Goal: Register for event/course

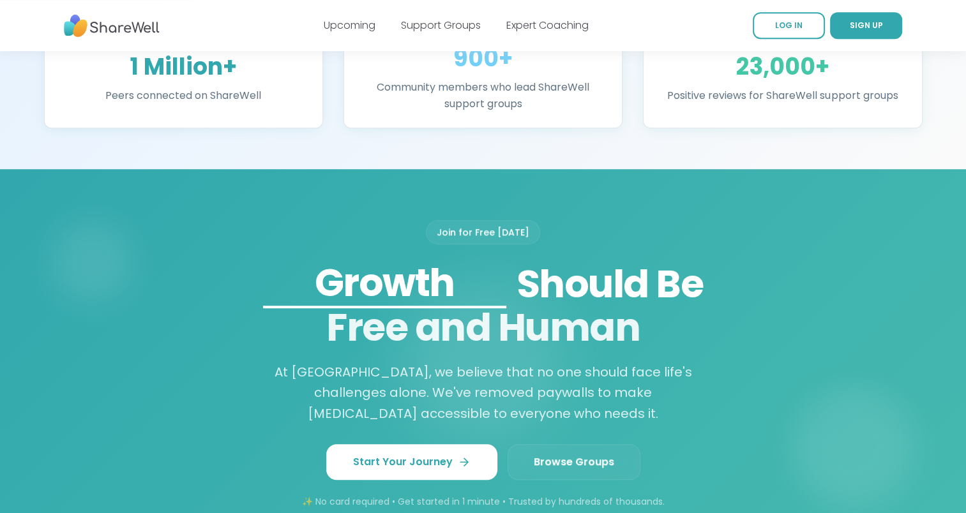
scroll to position [1085, 0]
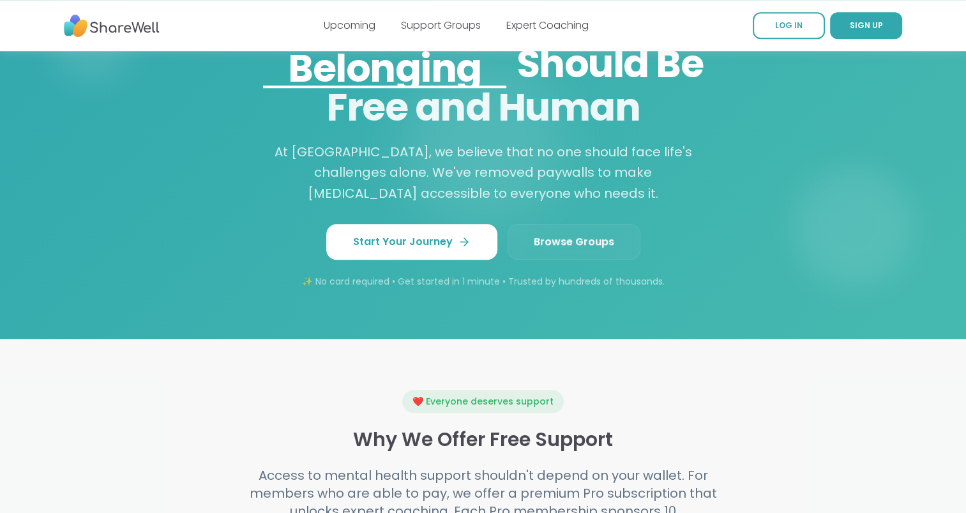
click at [612, 239] on link "Browse Groups" at bounding box center [574, 242] width 133 height 36
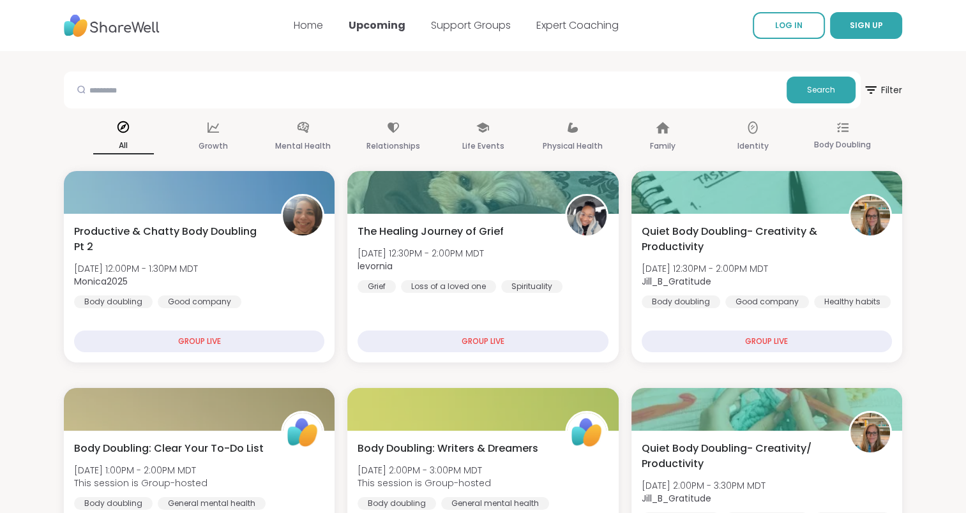
click at [232, 76] on div "Search" at bounding box center [462, 89] width 797 height 37
click at [213, 92] on input "text" at bounding box center [425, 90] width 712 height 26
type input "*****"
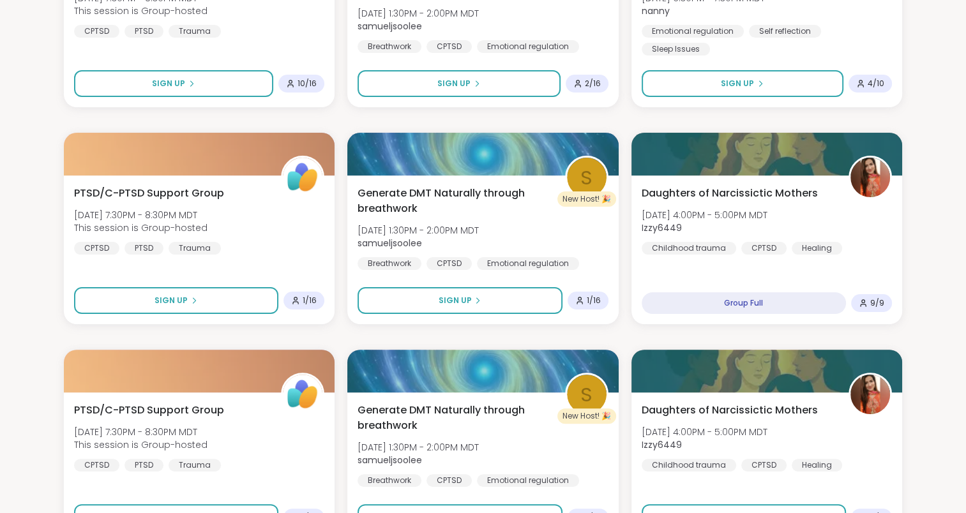
scroll to position [128, 0]
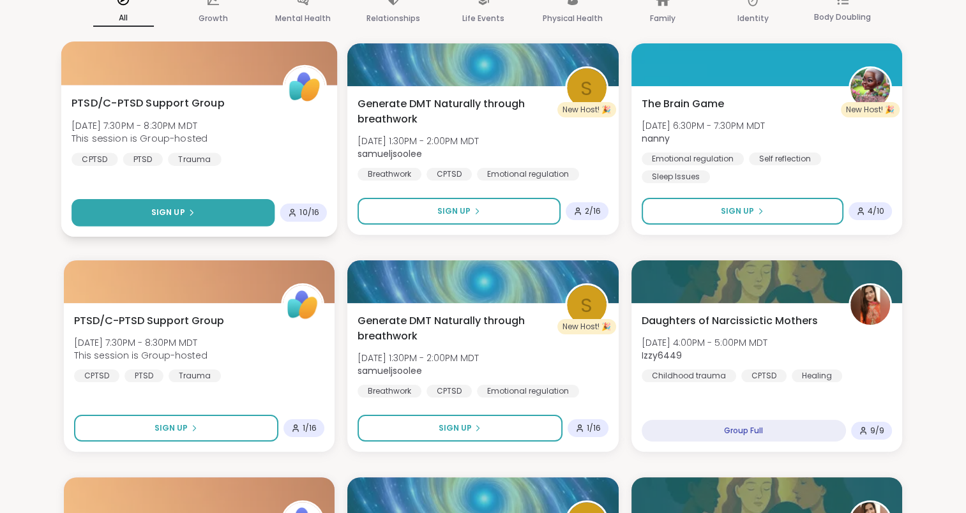
click at [146, 224] on button "Sign Up" at bounding box center [173, 212] width 204 height 27
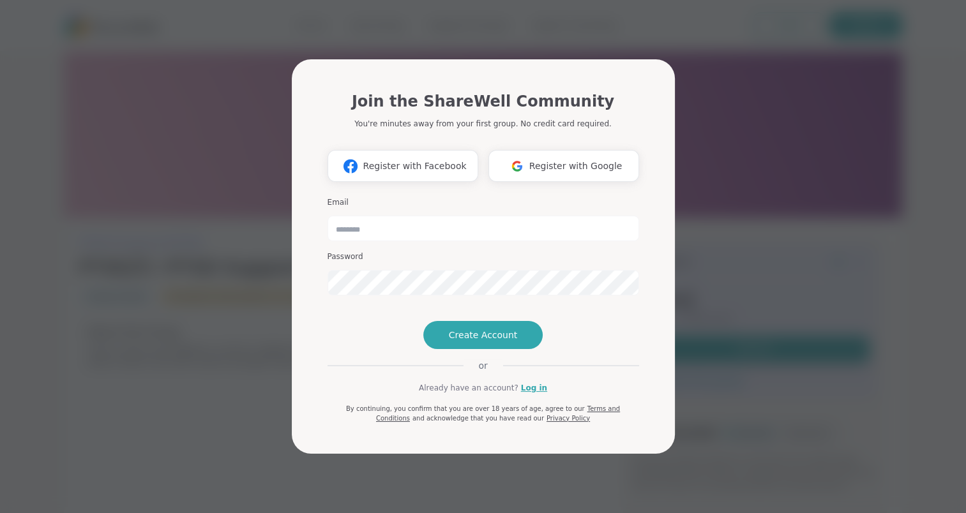
click at [370, 222] on div "Email Password" at bounding box center [483, 246] width 312 height 109
click at [373, 216] on input "email" at bounding box center [483, 229] width 312 height 26
click at [99, 306] on div "Join the ShareWell Community You're minutes away from your first group. No cred…" at bounding box center [483, 256] width 951 height 513
